Goal: Check status: Check status

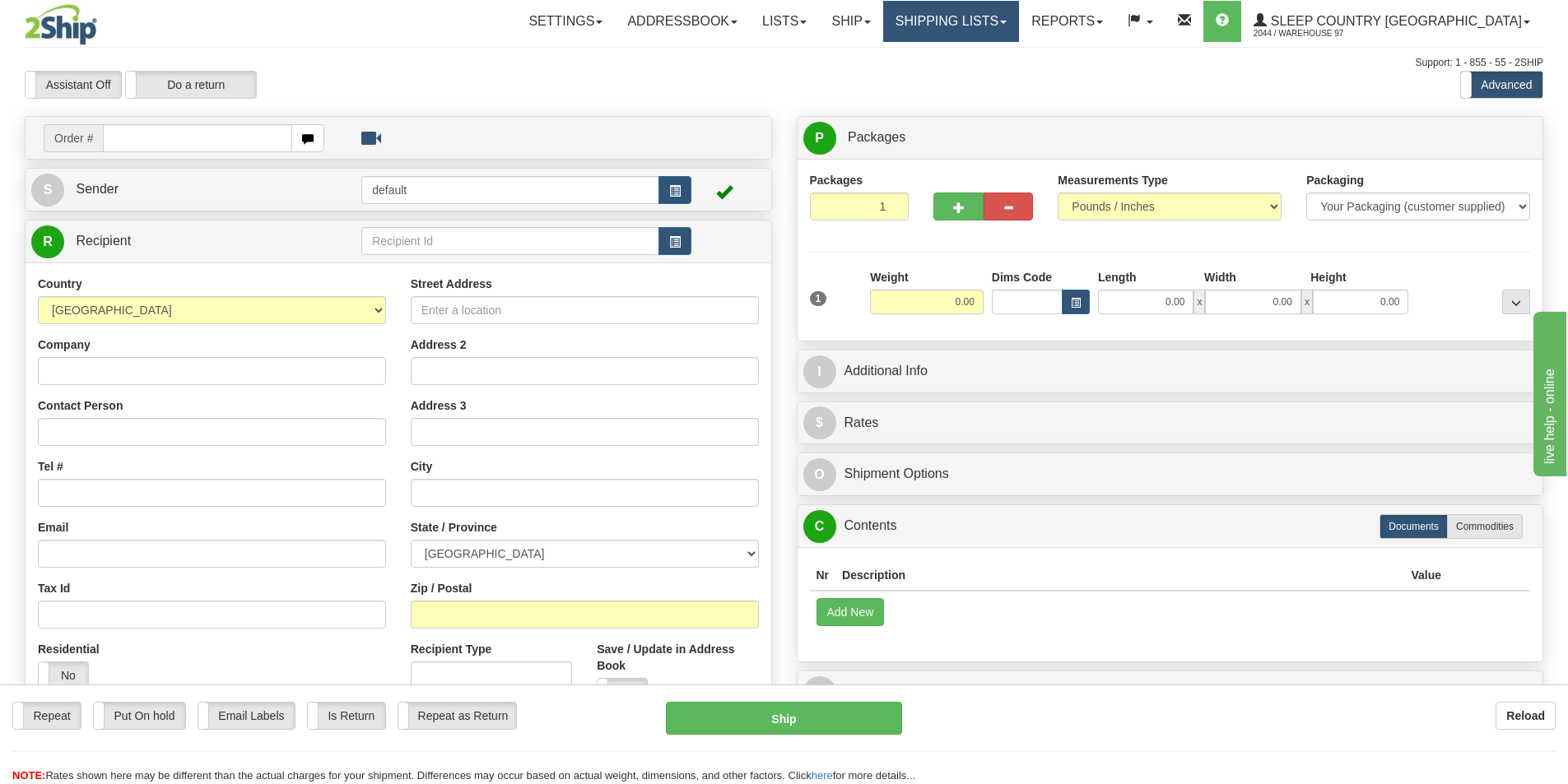
click at [1019, 31] on link "Shipping lists" at bounding box center [951, 21] width 136 height 41
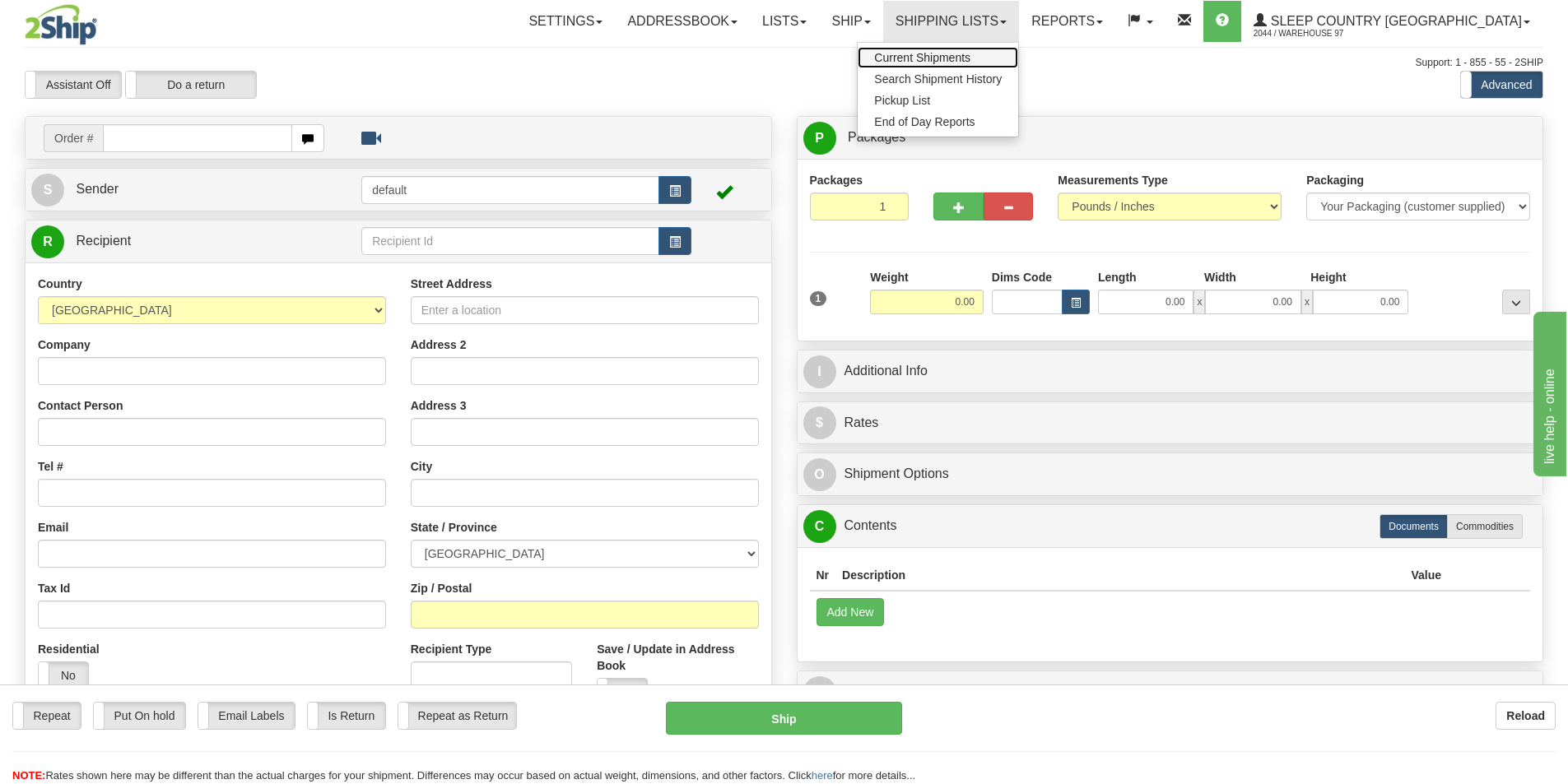
click at [971, 58] on span "Current Shipments" at bounding box center [921, 58] width 96 height 13
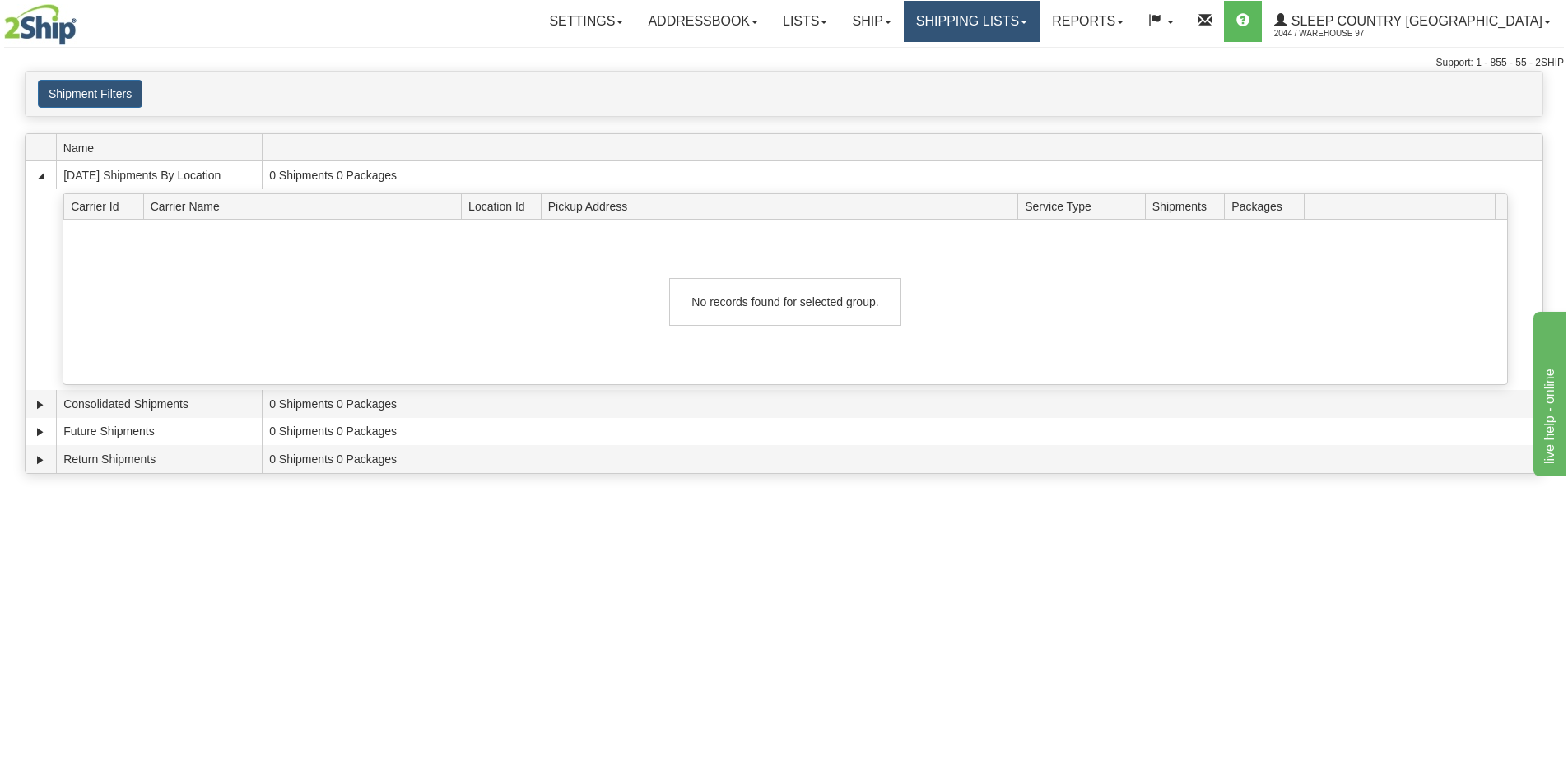
click at [1039, 24] on link "Shipping lists" at bounding box center [972, 21] width 136 height 41
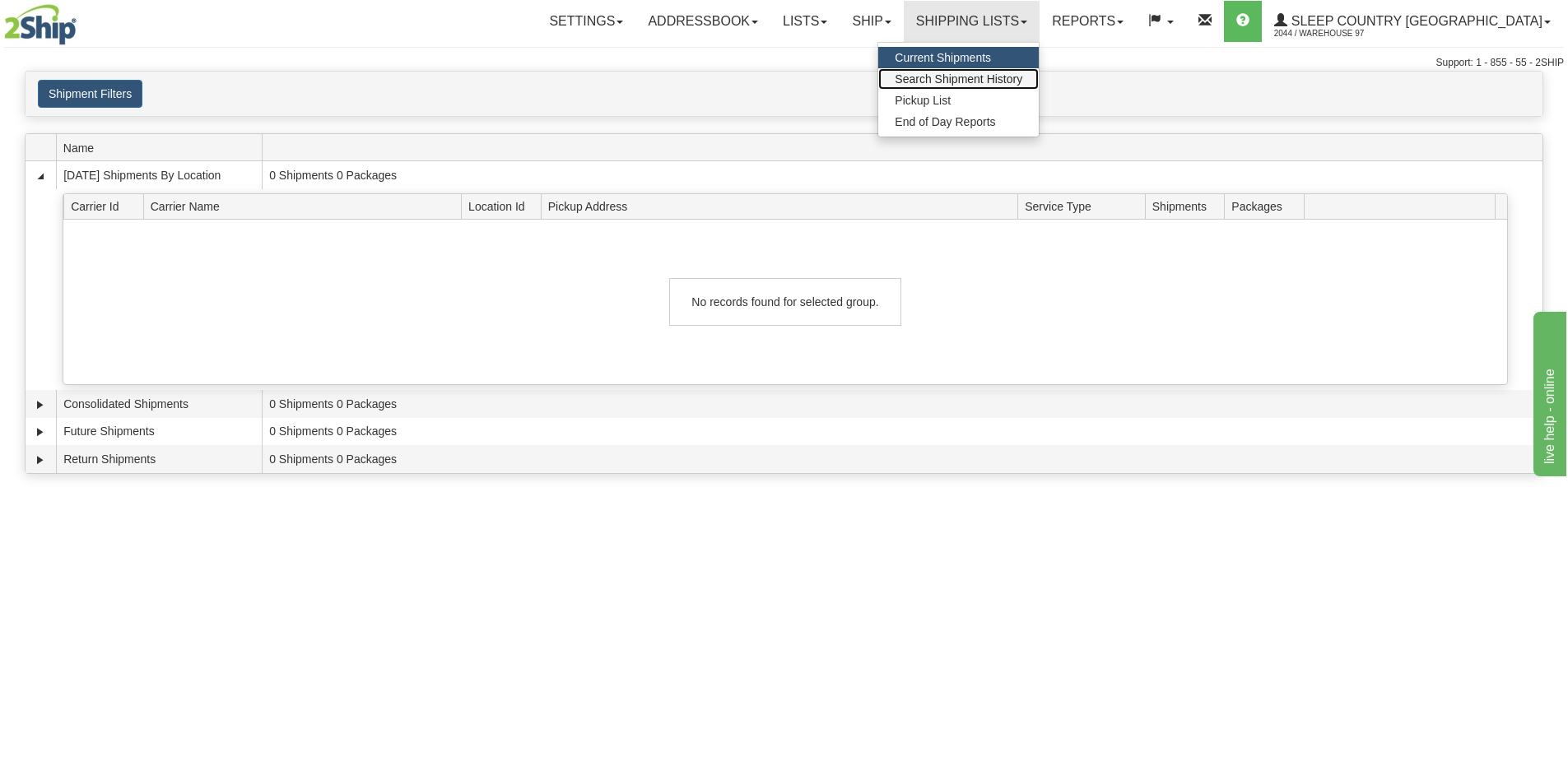
click at [1022, 75] on span "Search Shipment History" at bounding box center [958, 79] width 127 height 13
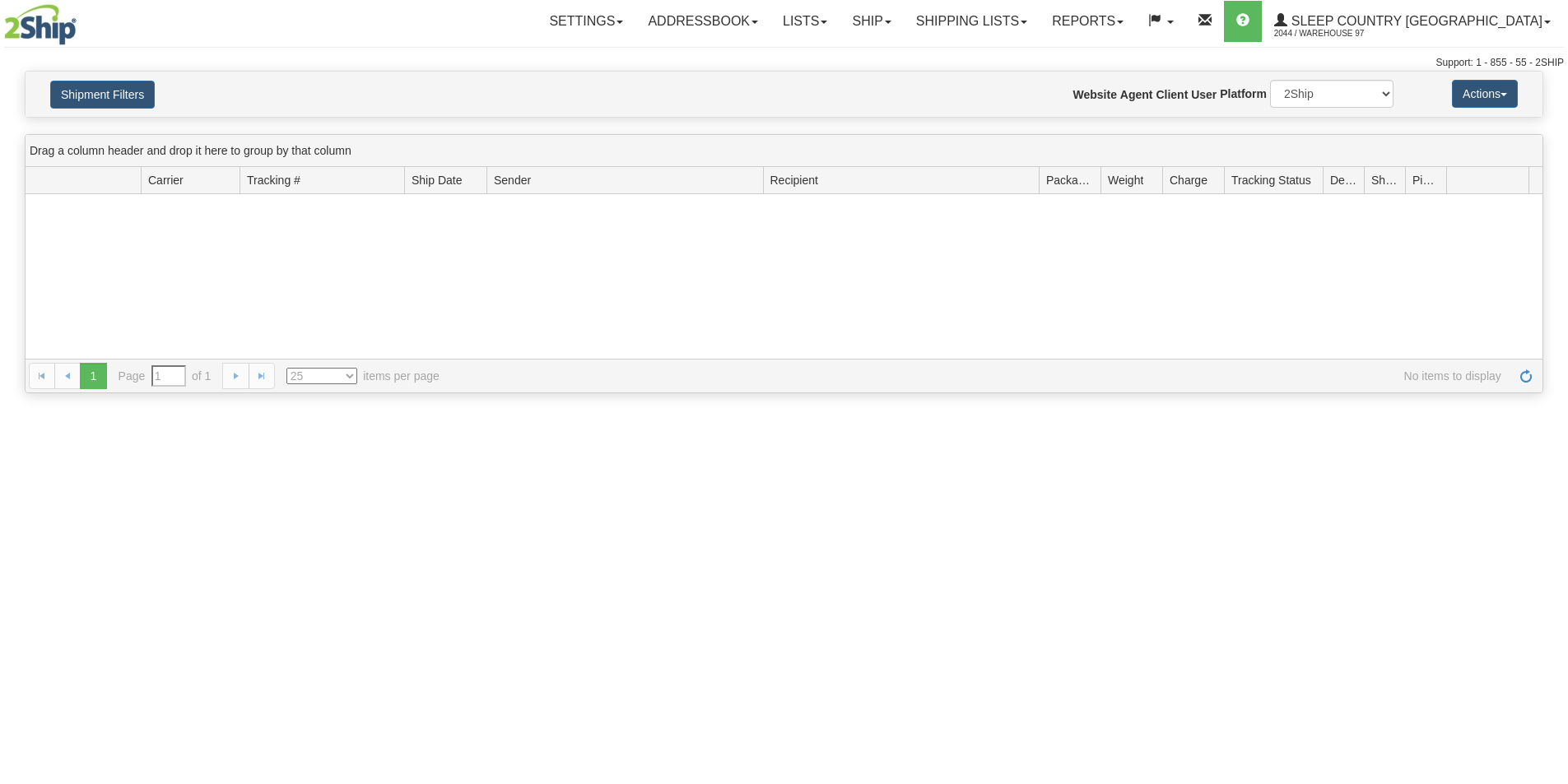
type input "From [DATE] To [DATE]"
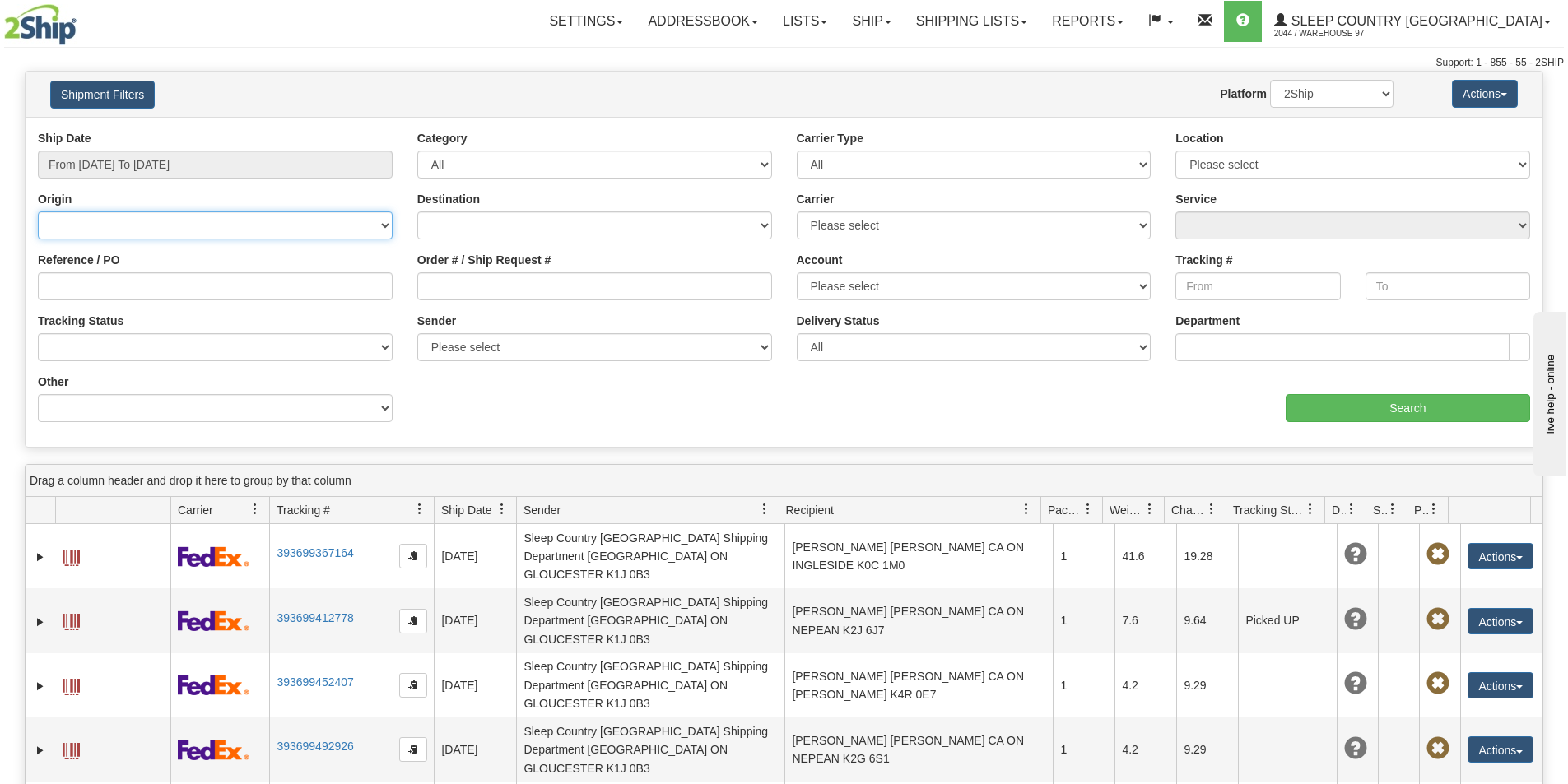
click at [280, 226] on select "Canada United States Mexico Puerto Rico Romania Australia New Zealand SouthAfri…" at bounding box center [215, 225] width 355 height 28
click at [836, 426] on div "Ship Date From 09/28/2025 To 09/29/2025 Category All Inbound Outbound Carrier T…" at bounding box center [784, 282] width 1517 height 304
click at [222, 293] on input "Reference / PO" at bounding box center [215, 286] width 355 height 28
click at [860, 397] on div "aaa Search" at bounding box center [1163, 397] width 758 height 48
click at [209, 285] on input "Reference / PO" at bounding box center [215, 286] width 355 height 28
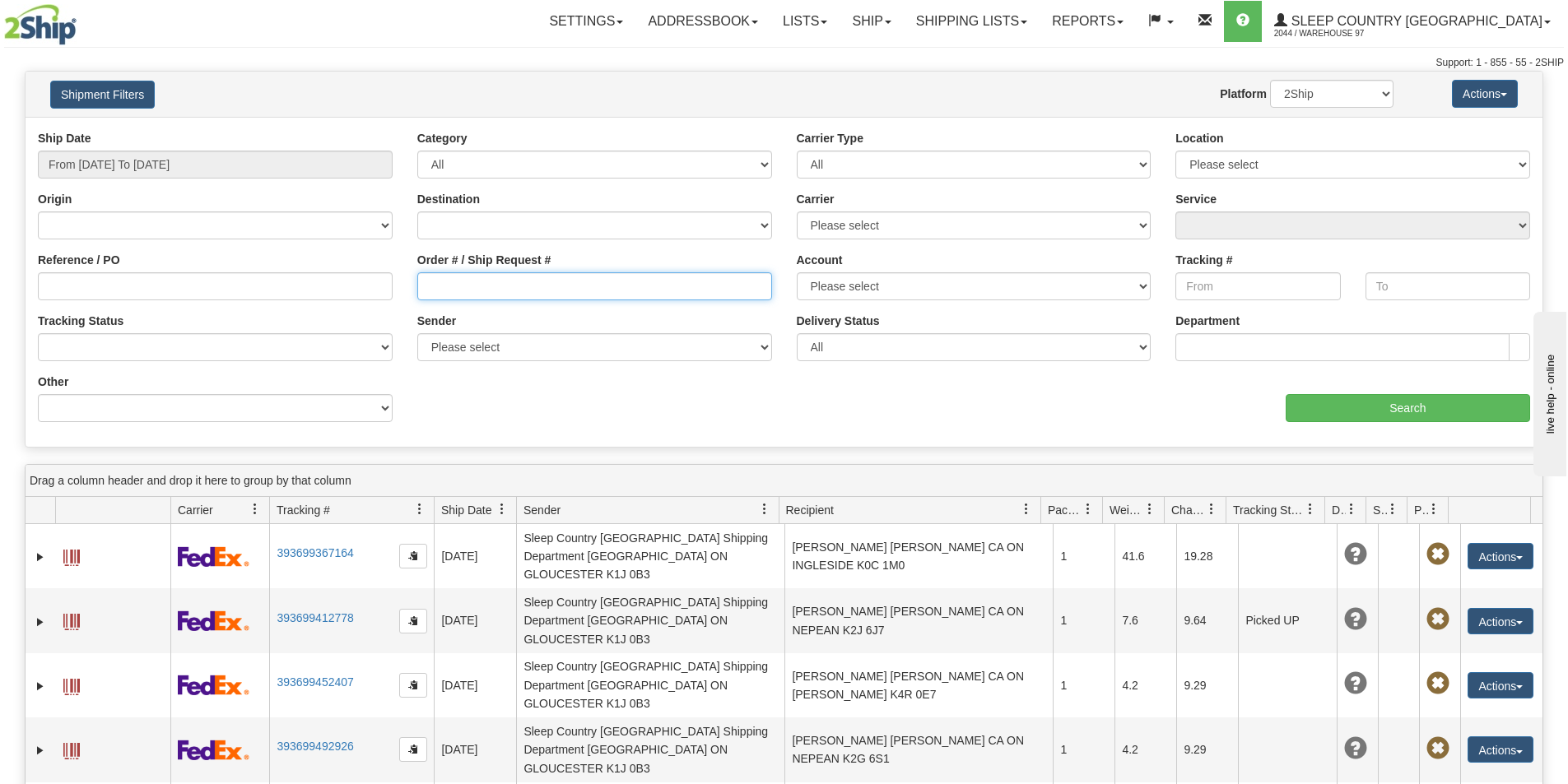
click at [566, 287] on input "Order # / Ship Request #" at bounding box center [594, 286] width 355 height 28
paste input "SCwh972025#"
drag, startPoint x: 592, startPoint y: 285, endPoint x: 0, endPoint y: 176, distance: 602.0
click at [128, 130] on div "Reference / PO Order # / Ship Request # SCwh972025# Account Please select Purol…" at bounding box center [784, 130] width 1517 height 0
paste input "9000I108787"
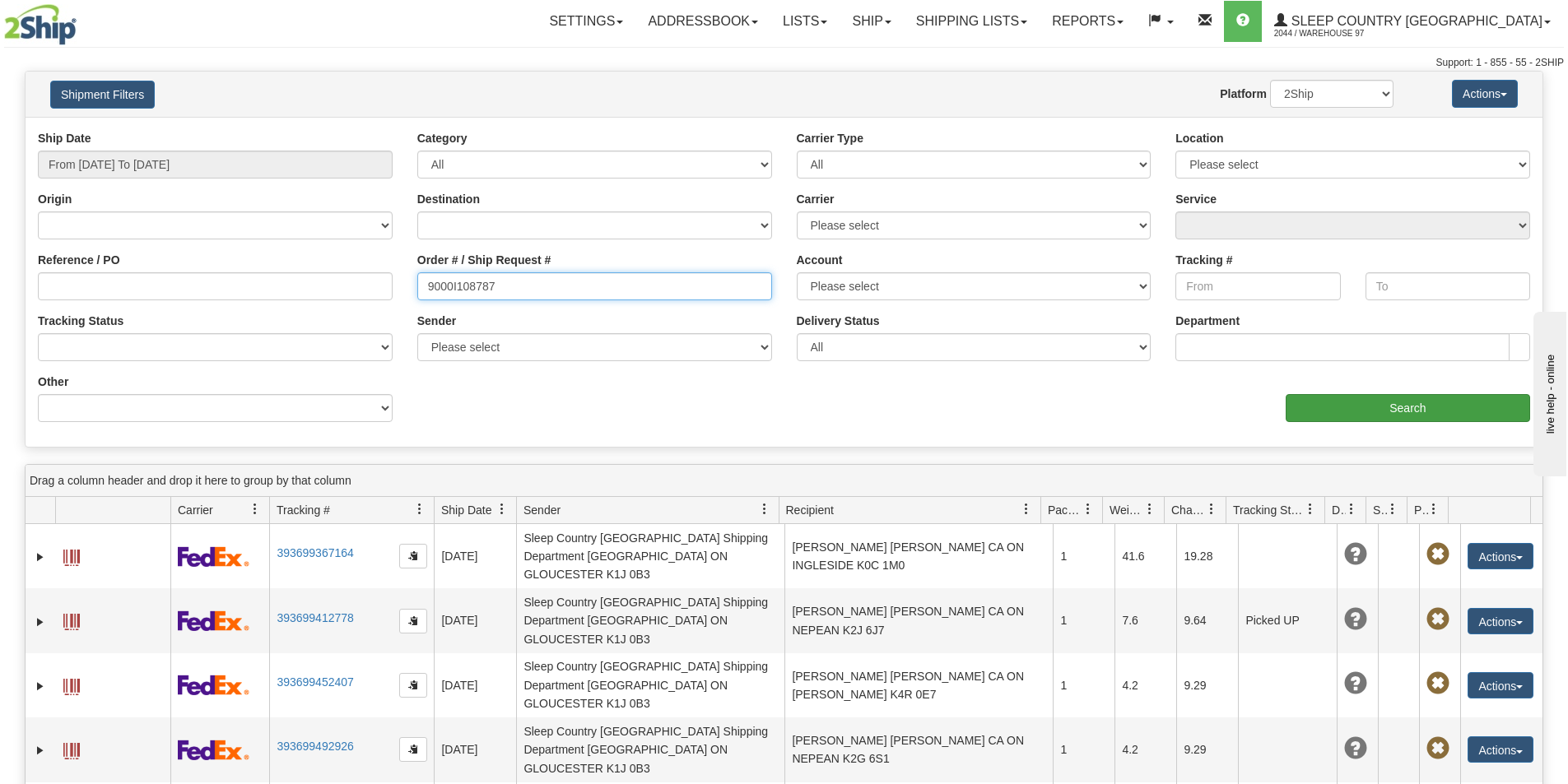
type input "9000I108787"
click at [1438, 413] on input "Search" at bounding box center [1407, 408] width 245 height 28
